Goal: Navigation & Orientation: Go to known website

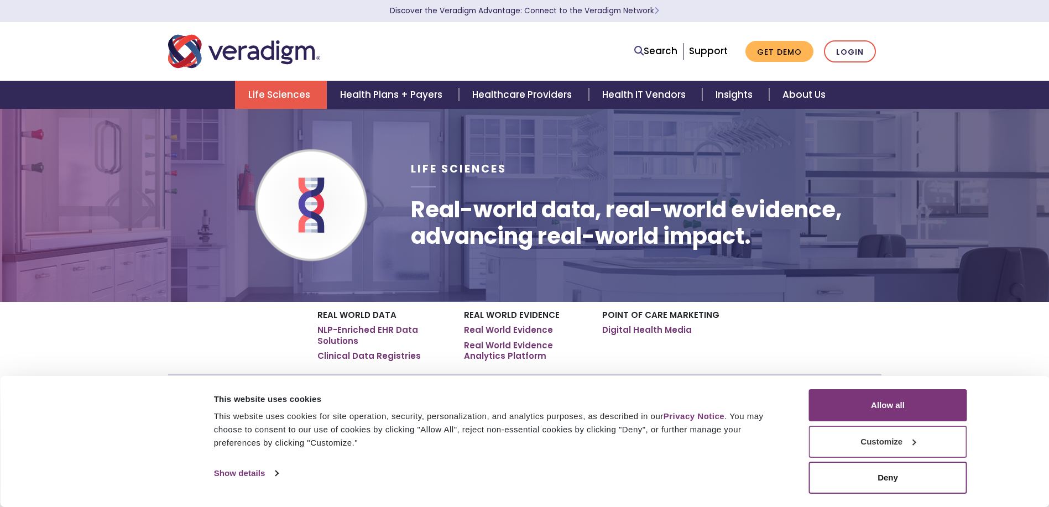
click at [905, 436] on button "Customize" at bounding box center [888, 442] width 158 height 32
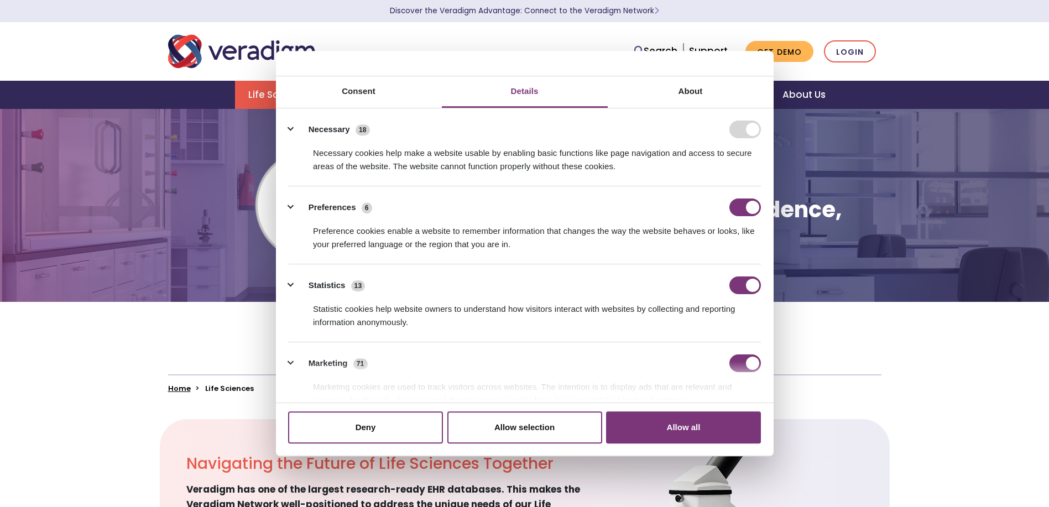
click at [734, 127] on form at bounding box center [745, 130] width 32 height 18
click at [736, 207] on input "Preferences" at bounding box center [745, 207] width 32 height 18
checkbox input "false"
click at [740, 276] on input "Statistics" at bounding box center [745, 285] width 32 height 18
checkbox input "false"
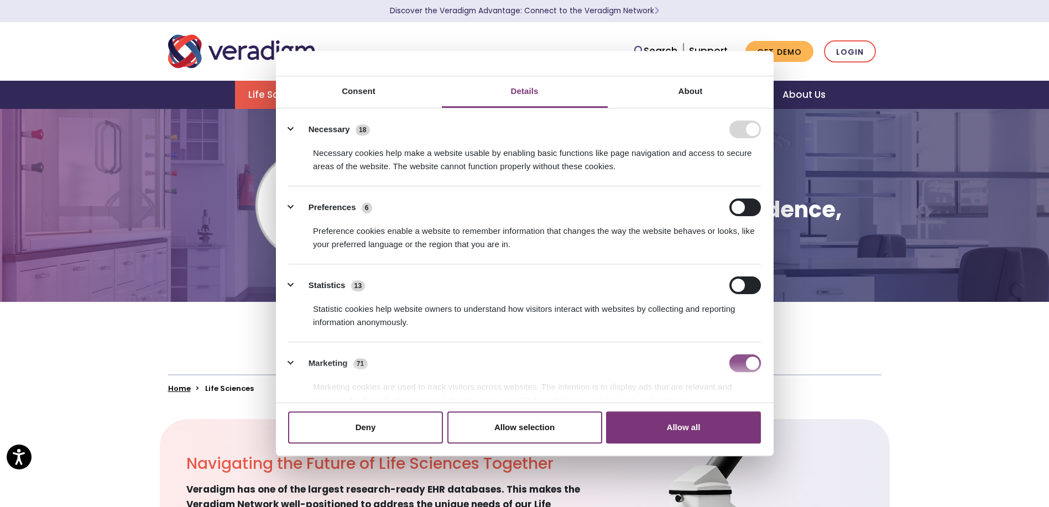
click at [736, 361] on input "Marketing" at bounding box center [745, 363] width 32 height 18
checkbox input "false"
click at [391, 437] on button "Deny" at bounding box center [365, 427] width 155 height 32
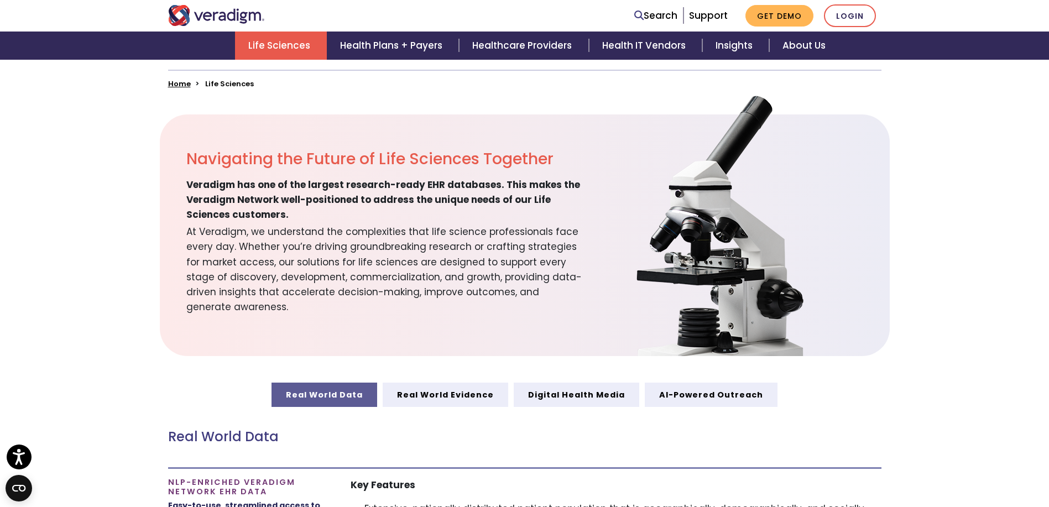
scroll to position [166, 0]
